Goal: Information Seeking & Learning: Learn about a topic

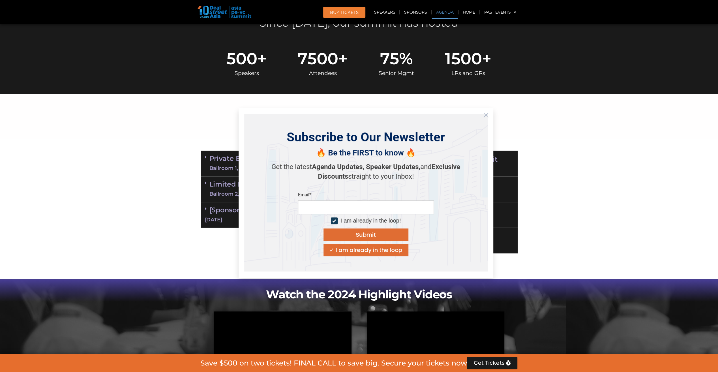
scroll to position [226, 0]
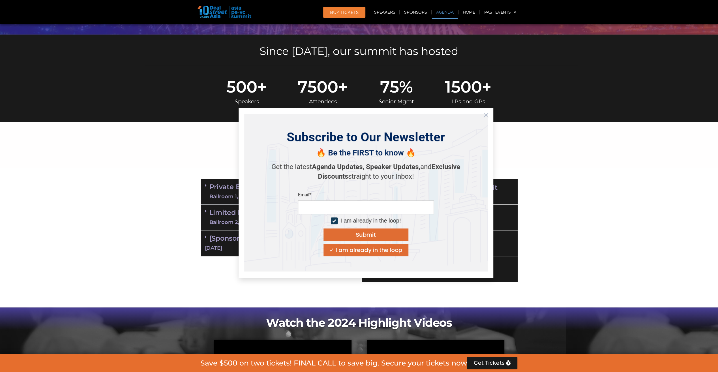
click at [484, 115] on icon "Close" at bounding box center [485, 115] width 5 height 5
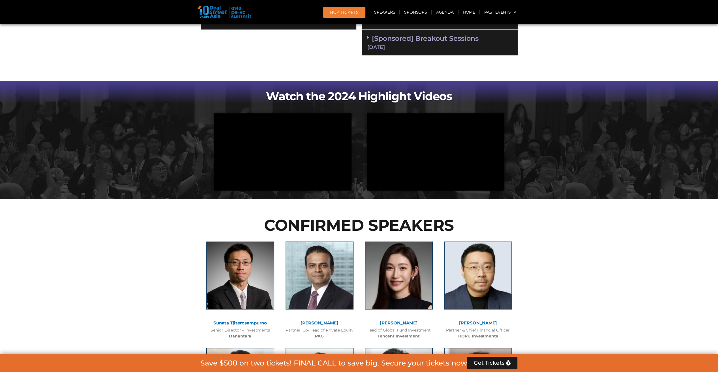
scroll to position [594, 0]
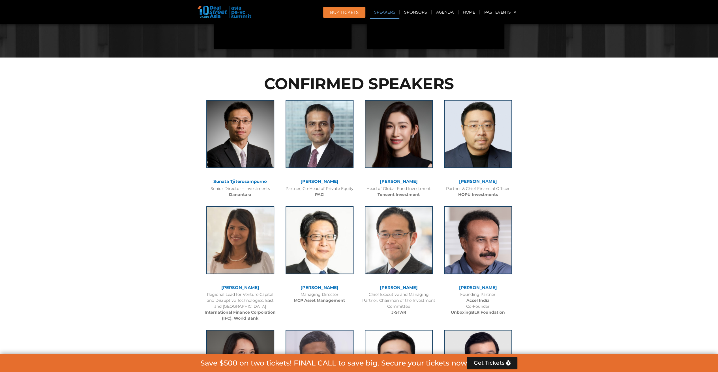
click at [403, 182] on link "[PERSON_NAME]" at bounding box center [399, 181] width 38 height 5
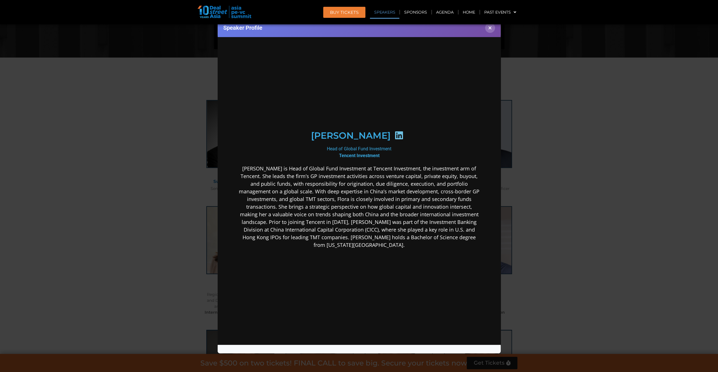
scroll to position [0, 0]
click at [492, 27] on button "×" at bounding box center [490, 28] width 10 height 10
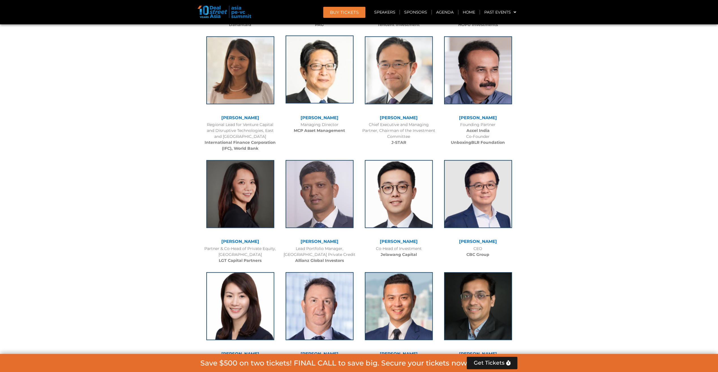
scroll to position [622, 0]
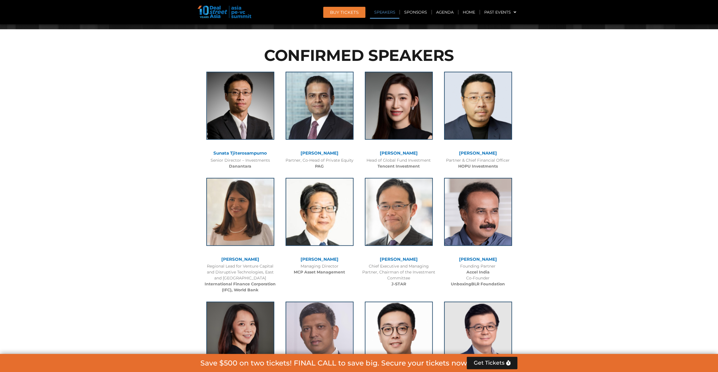
click at [395, 150] on link "[PERSON_NAME]" at bounding box center [399, 152] width 38 height 5
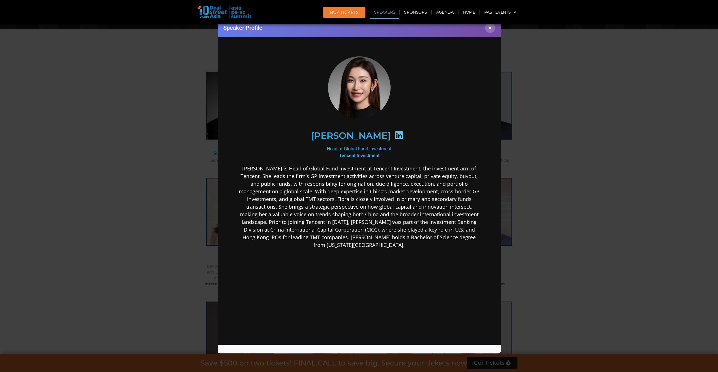
scroll to position [0, 0]
click at [394, 133] on icon at bounding box center [398, 134] width 9 height 9
click at [355, 146] on div "Head of Global Fund Investment Tencent Investment" at bounding box center [359, 152] width 244 height 14
click at [354, 138] on h2 "[PERSON_NAME]" at bounding box center [351, 135] width 80 height 9
click at [394, 135] on icon at bounding box center [398, 134] width 9 height 9
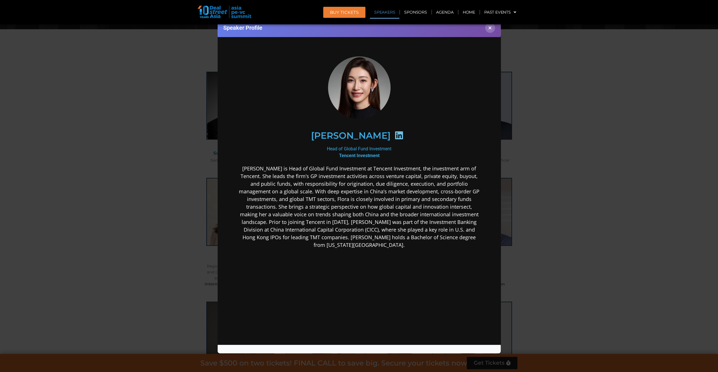
click at [343, 137] on h2 "[PERSON_NAME]" at bounding box center [351, 135] width 80 height 9
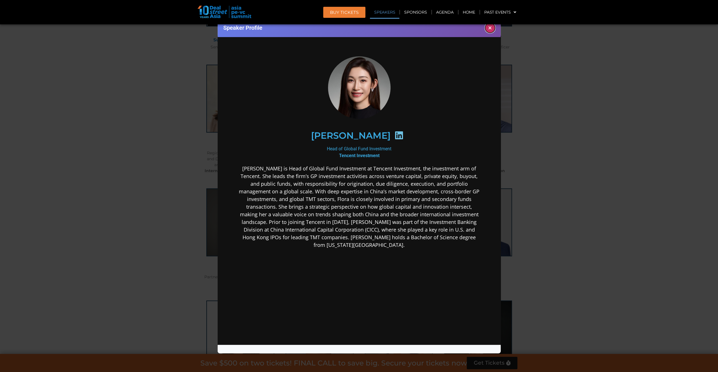
click at [492, 29] on button "×" at bounding box center [490, 28] width 10 height 10
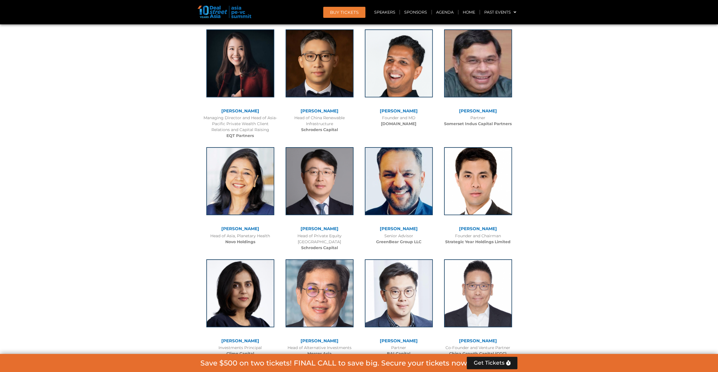
scroll to position [1585, 0]
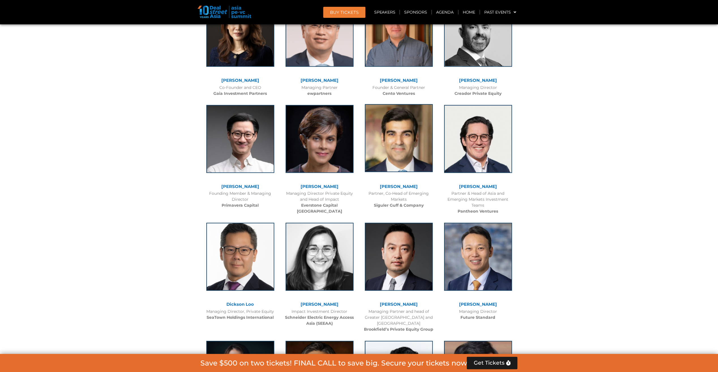
click at [404, 161] on img at bounding box center [399, 138] width 68 height 68
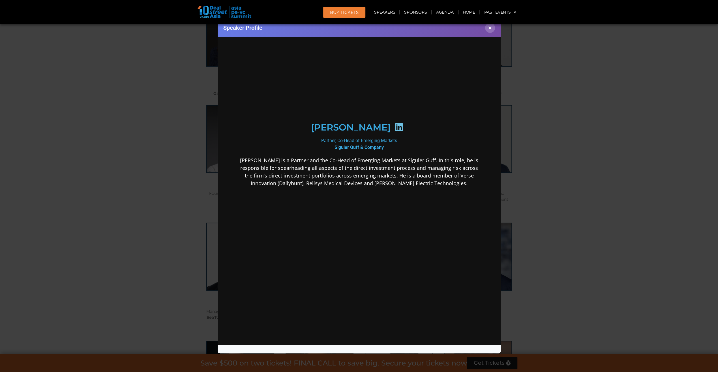
scroll to position [0, 0]
